Goal: Find specific page/section: Find specific page/section

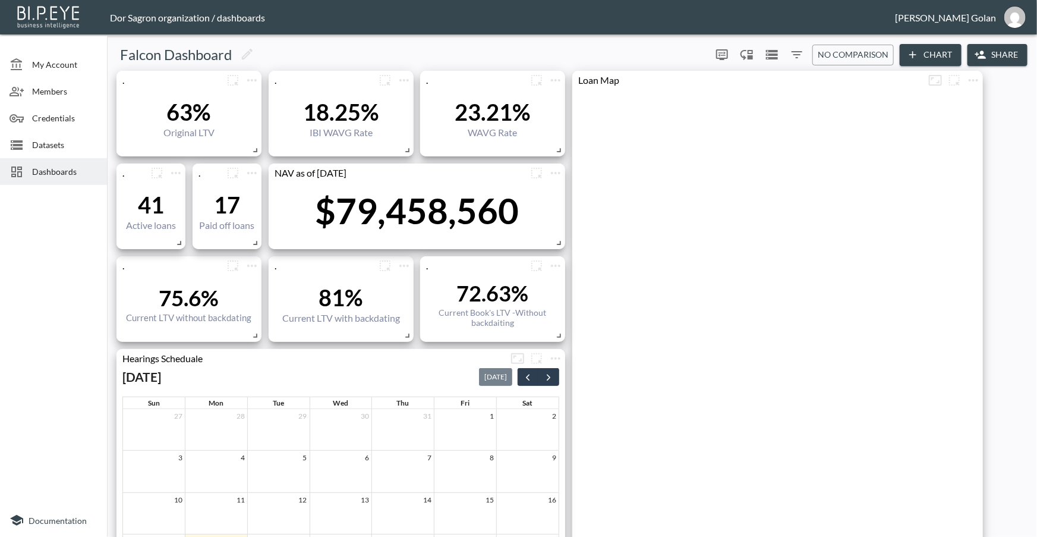
scroll to position [0, 153]
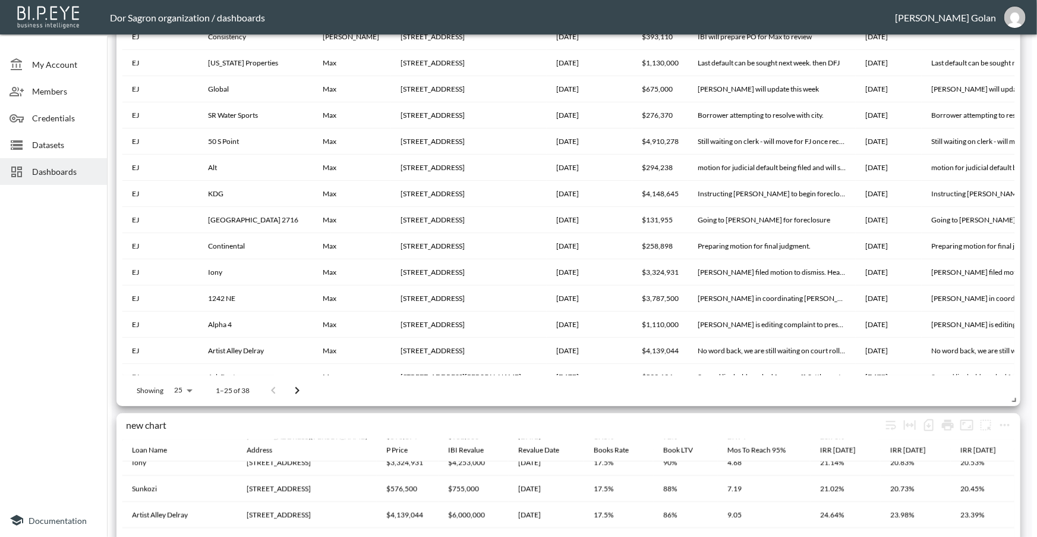
scroll to position [216, 0]
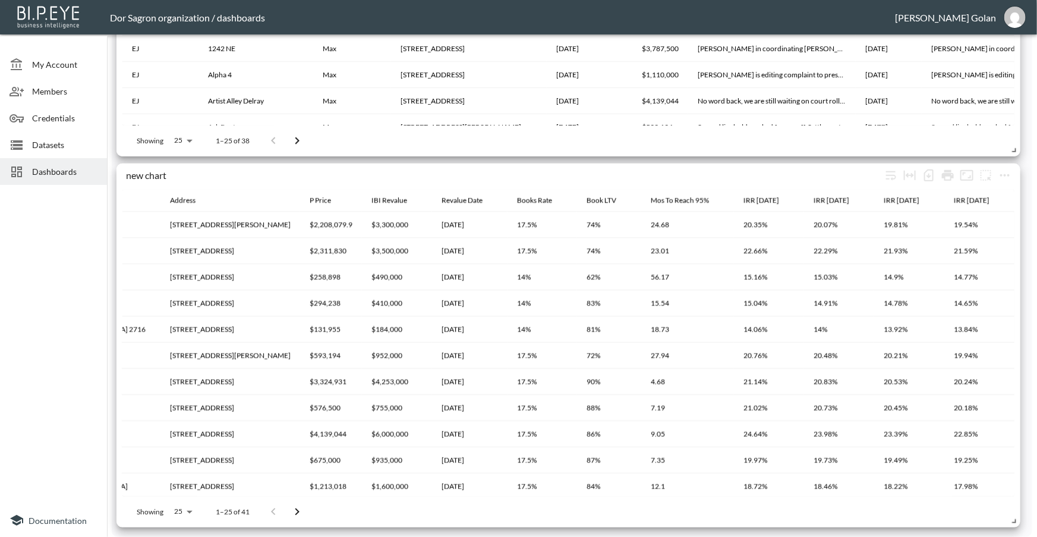
scroll to position [0, 149]
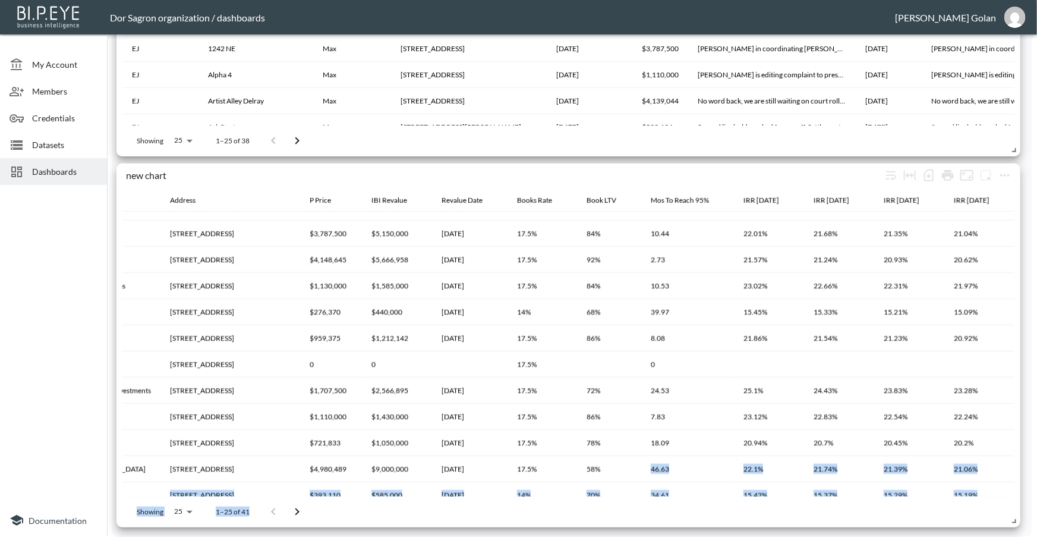
drag, startPoint x: 565, startPoint y: 496, endPoint x: 541, endPoint y: 491, distance: 24.2
click at [541, 491] on div "new chart Loan Name Address P Price IBI Revalue Revalue Date Books Rate Book LT…" at bounding box center [568, 345] width 904 height 364
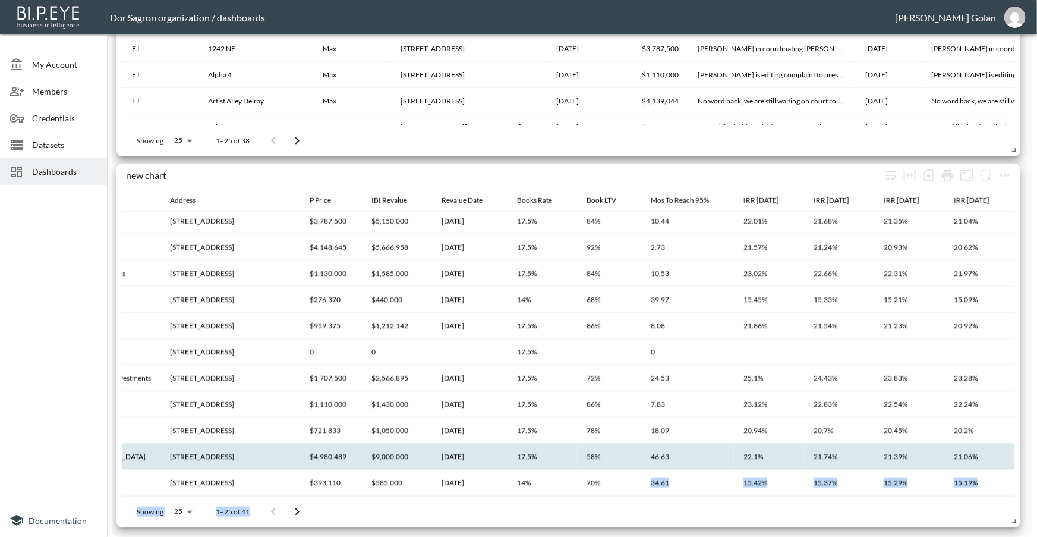
scroll to position [375, 149]
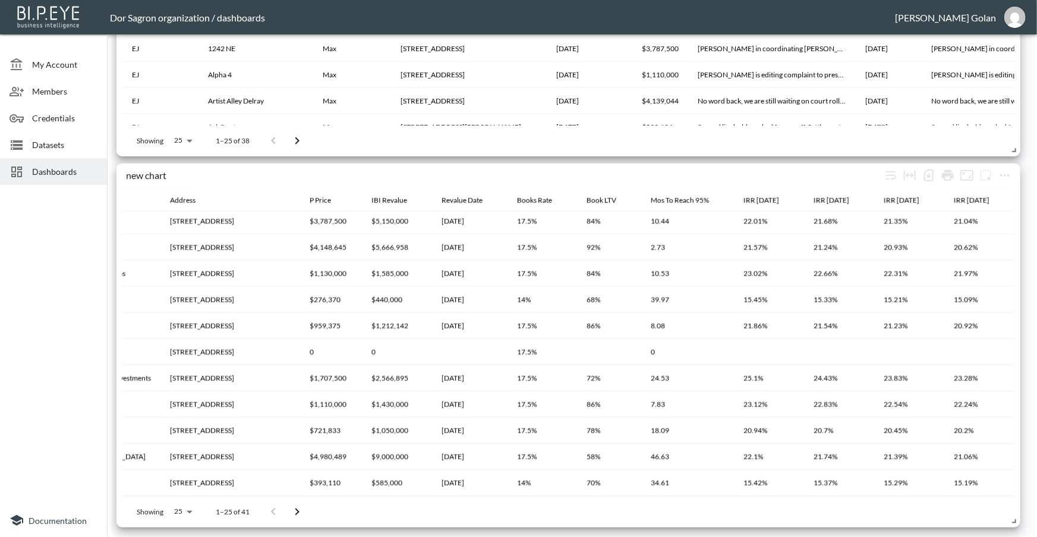
drag, startPoint x: 0, startPoint y: 354, endPoint x: 63, endPoint y: 366, distance: 64.1
click at [17, 357] on div at bounding box center [53, 347] width 107 height 314
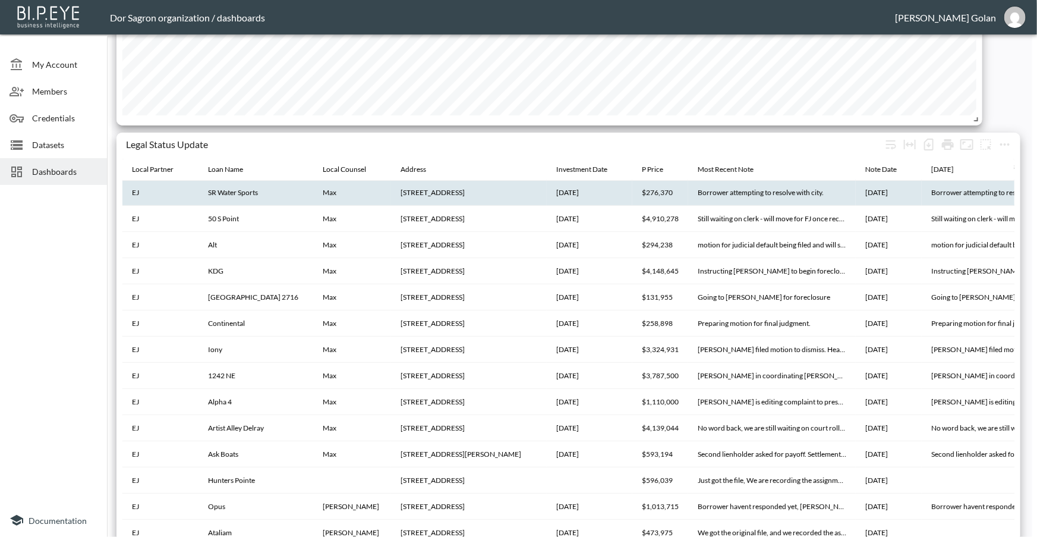
scroll to position [67, 0]
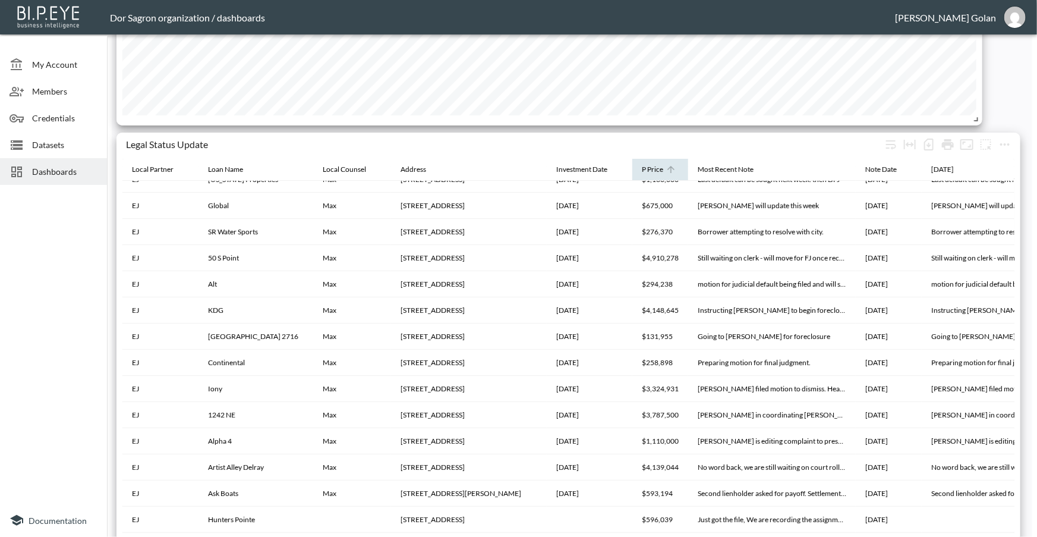
click at [666, 166] on icon at bounding box center [671, 169] width 11 height 11
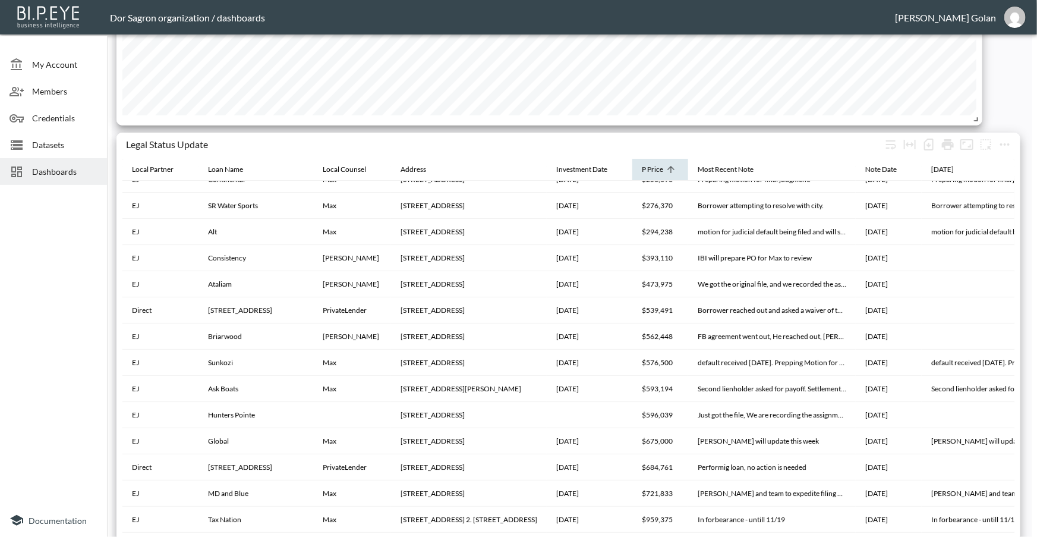
click at [645, 169] on th "P Price" at bounding box center [660, 170] width 56 height 23
click at [663, 164] on div "P Price" at bounding box center [652, 169] width 21 height 14
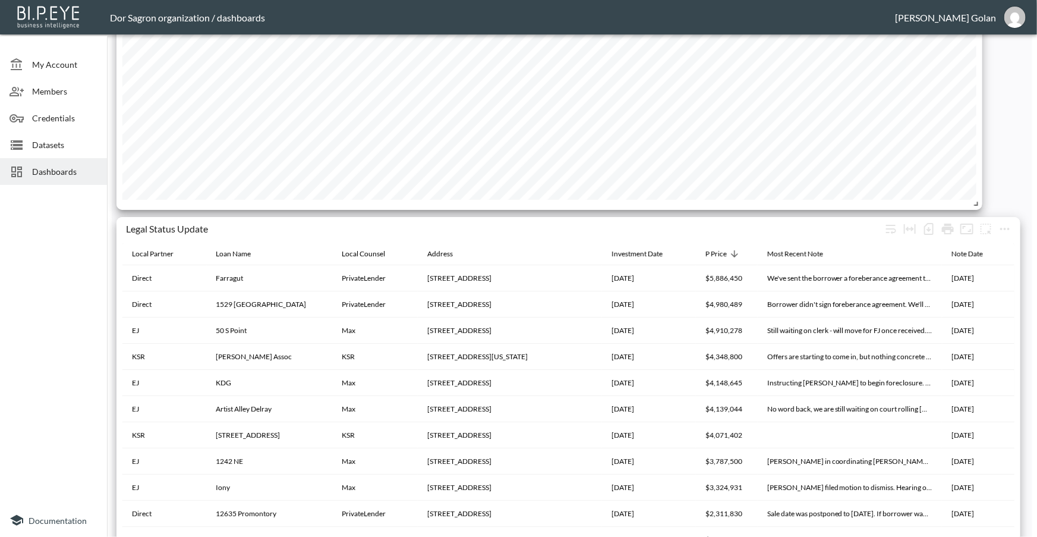
scroll to position [2086, 0]
